Goal: Task Accomplishment & Management: Complete application form

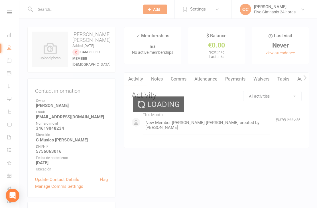
click at [277, 74] on div "Loading" at bounding box center [158, 104] width 317 height 208
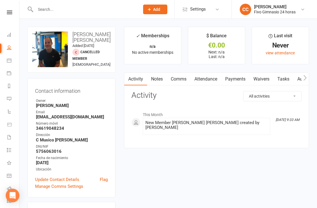
click at [270, 84] on link "Waivers" at bounding box center [261, 79] width 24 height 13
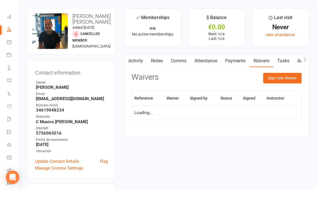
scroll to position [18, 0]
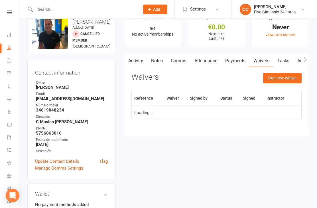
click at [286, 80] on button "Sign new Waiver" at bounding box center [282, 78] width 38 height 10
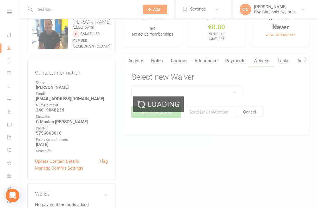
click at [204, 90] on div "Loading" at bounding box center [158, 104] width 317 height 208
click at [204, 92] on div "Loading" at bounding box center [158, 104] width 317 height 208
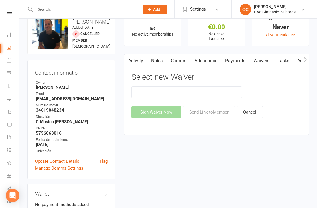
click at [195, 97] on select "Actualización De Datos De Pago Alta Online Certificación Finalización Contrato …" at bounding box center [187, 92] width 110 height 11
select select "2438"
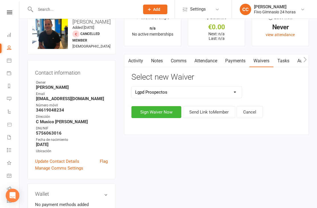
click at [149, 115] on button "Sign Waiver Now" at bounding box center [156, 112] width 50 height 12
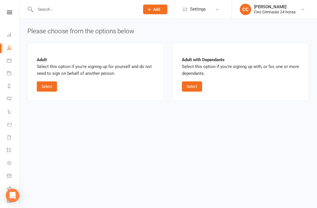
click at [51, 83] on button "Select" at bounding box center [47, 86] width 20 height 10
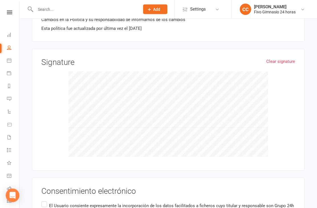
scroll to position [347, 0]
click at [45, 201] on input "El Usuario consiente expresamente la incorporación de los datos facilitados a f…" at bounding box center [43, 201] width 4 height 0
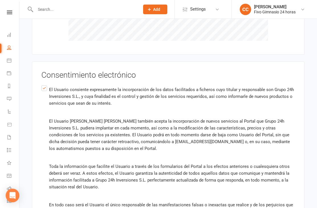
scroll to position [489, 0]
